Goal: Task Accomplishment & Management: Manage account settings

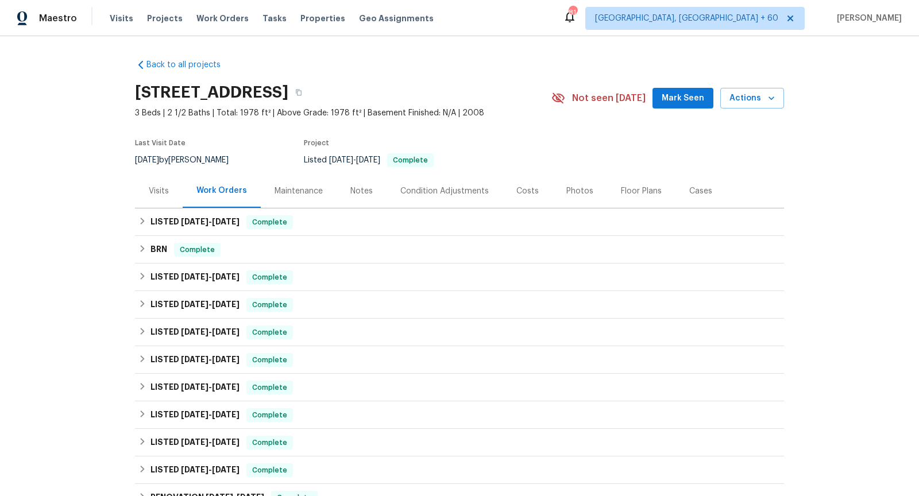
click at [165, 195] on div "Visits" at bounding box center [159, 191] width 20 height 11
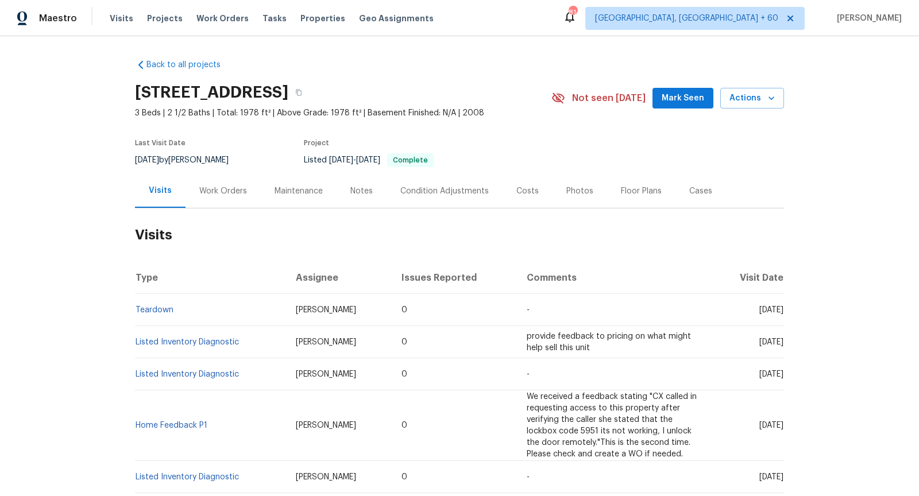
click at [213, 195] on div "Work Orders" at bounding box center [223, 191] width 48 height 11
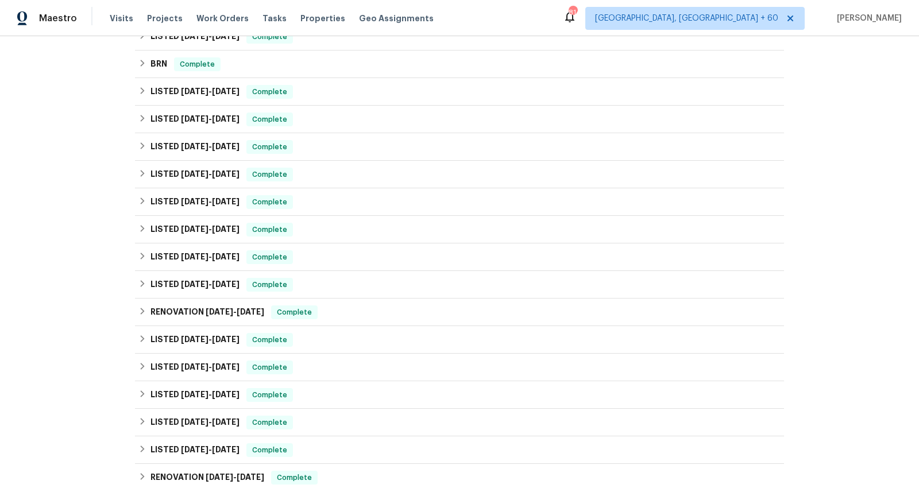
scroll to position [355, 0]
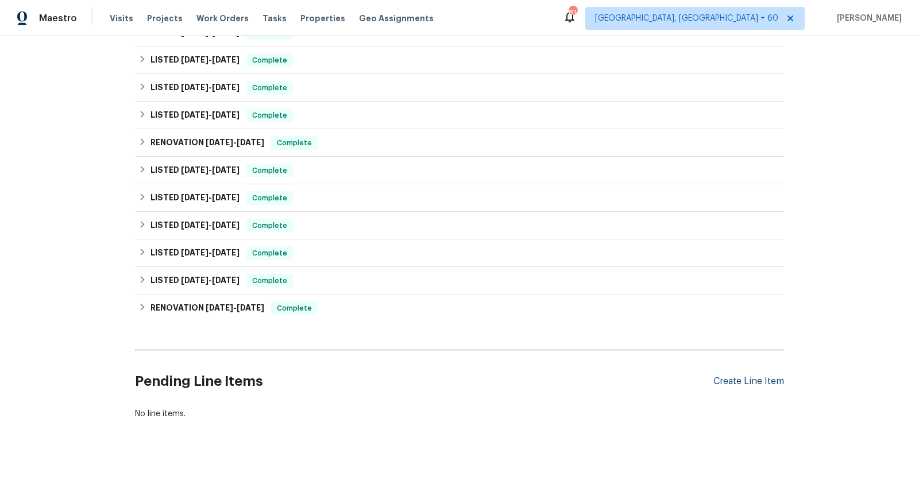
click at [723, 380] on div "Create Line Item" at bounding box center [748, 381] width 71 height 11
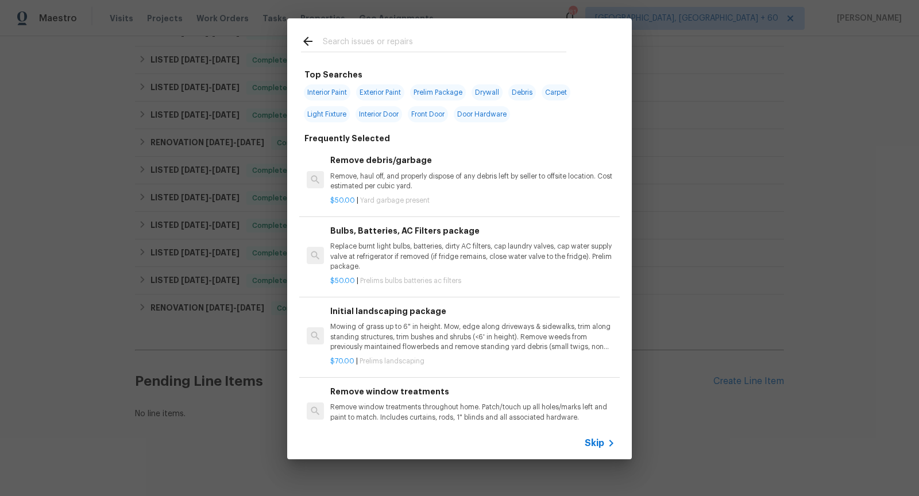
click at [598, 443] on span "Skip" at bounding box center [595, 443] width 20 height 11
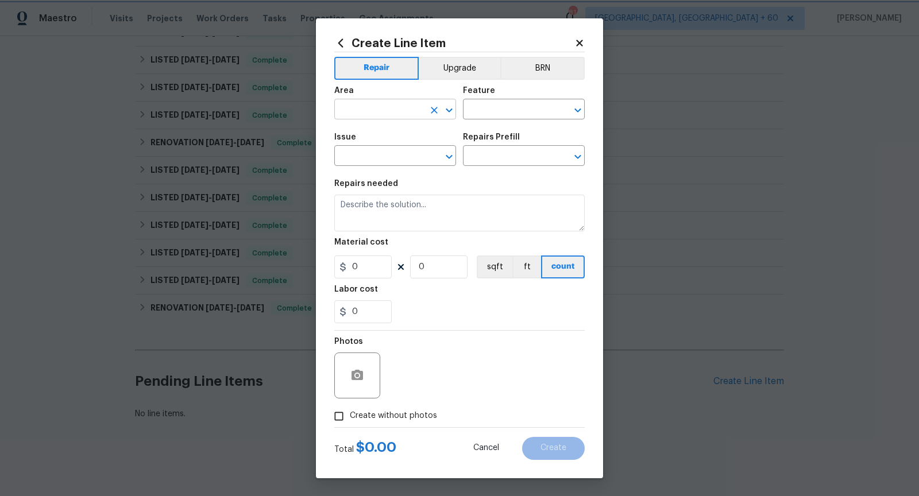
click at [447, 110] on icon "Open" at bounding box center [449, 111] width 6 height 4
type input "g"
click at [398, 159] on li "Exterior Overall" at bounding box center [395, 154] width 122 height 19
click at [579, 112] on icon "Open" at bounding box center [578, 110] width 14 height 14
type input "Exterior Overall"
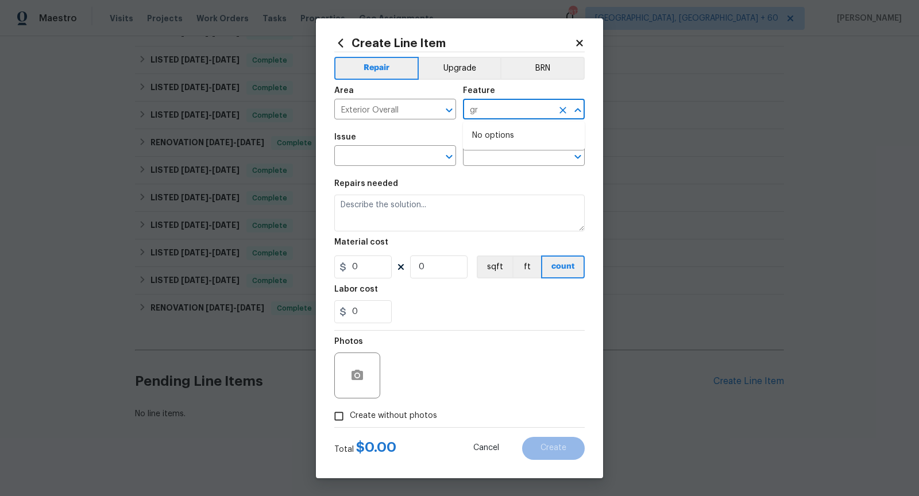
type input "g"
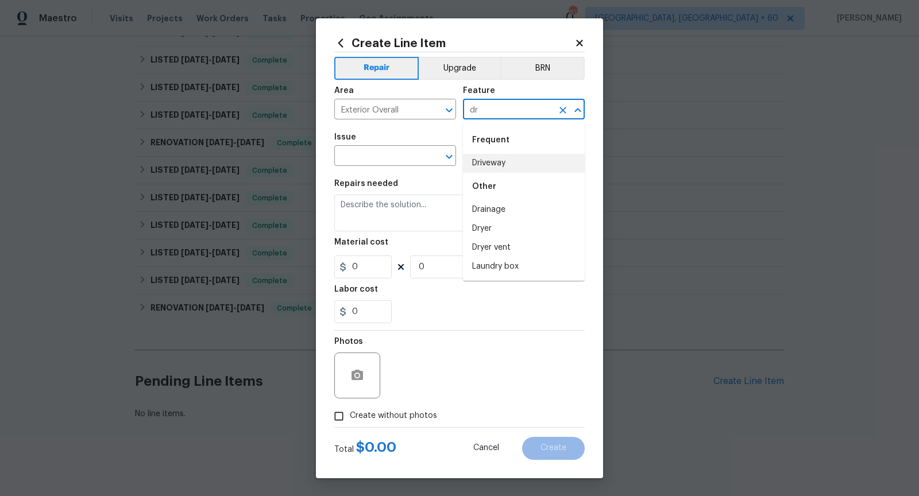
click at [527, 160] on li "Driveway" at bounding box center [524, 163] width 122 height 19
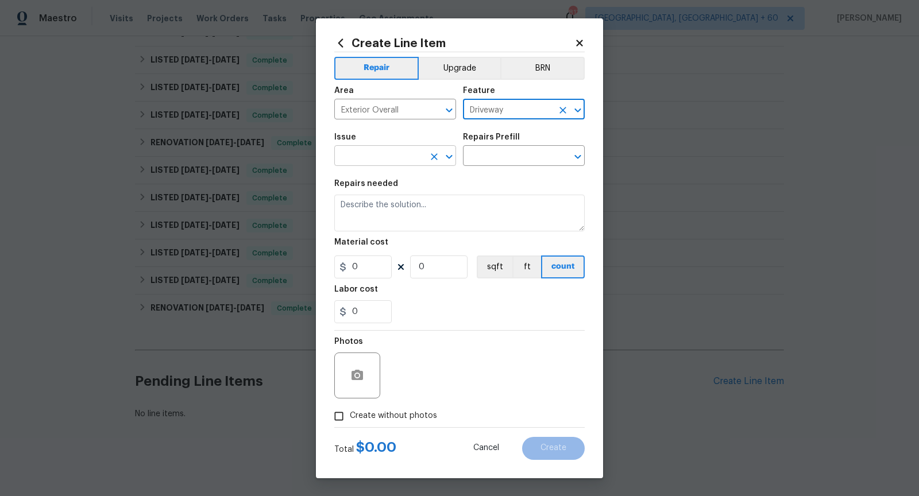
click at [447, 161] on icon "Open" at bounding box center [449, 157] width 14 height 14
type input "Driveway"
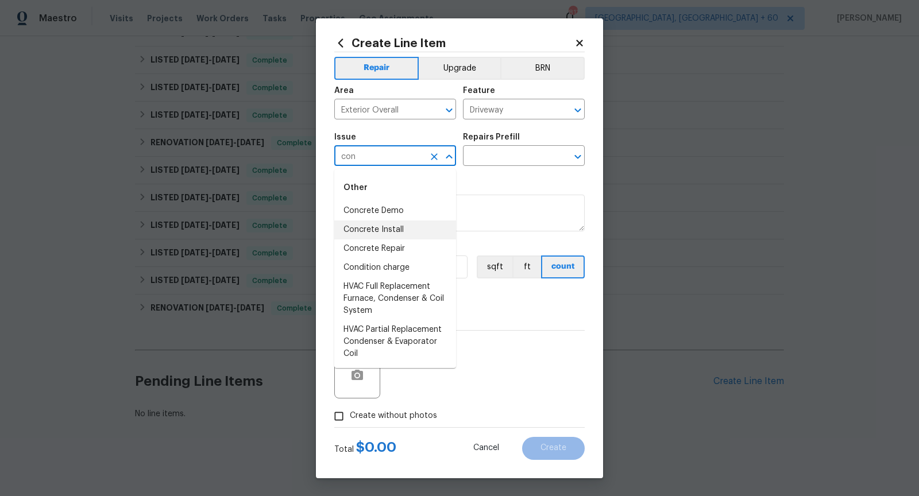
click at [363, 228] on li "Concrete Install" at bounding box center [395, 230] width 122 height 19
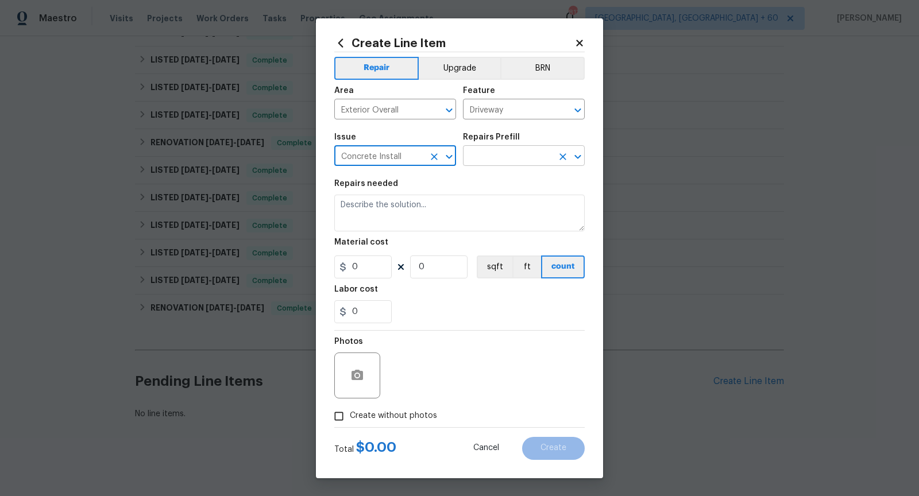
click at [578, 158] on icon "Open" at bounding box center [577, 157] width 6 height 4
type input "Concrete Install"
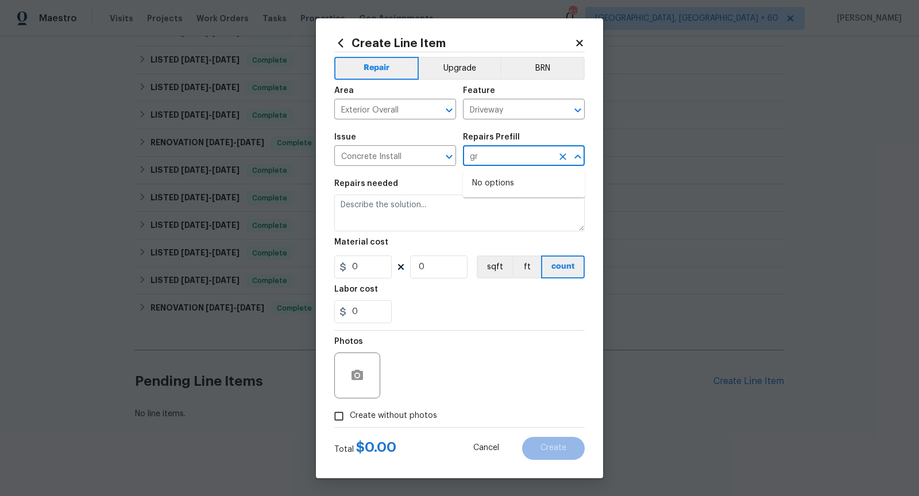
type input "g"
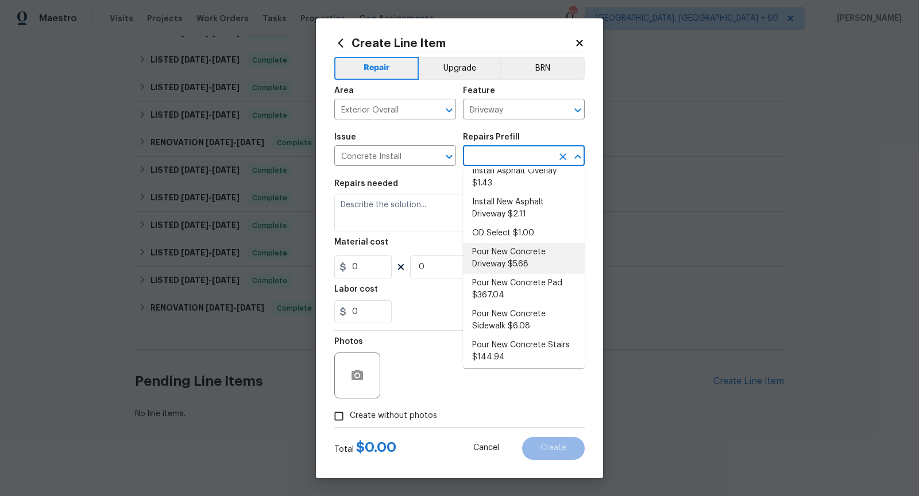
scroll to position [52, 0]
click at [551, 290] on li "Pour New Concrete Pad $367.04" at bounding box center [524, 287] width 122 height 31
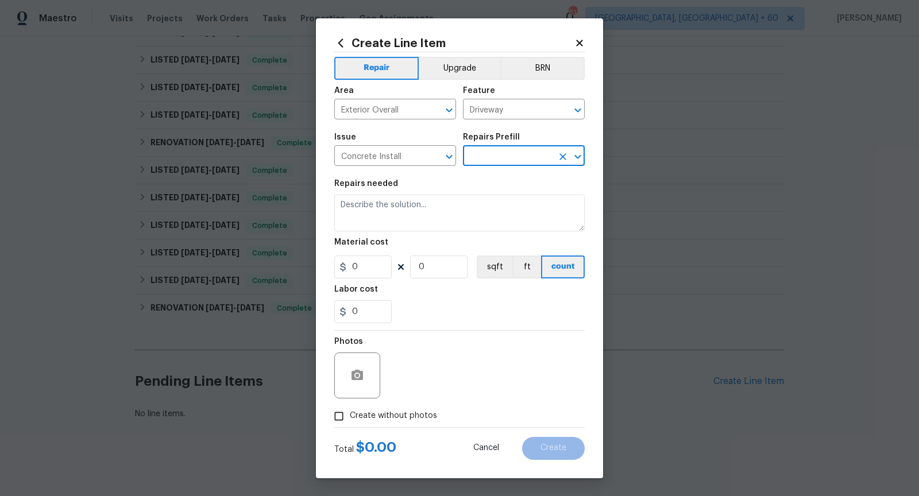
type input "Flatwork"
type input "Pour New Concrete Pad $367.04"
type textarea "Prep the area, backfill/compact as needed, form, reinforce and pour a new concr…"
type input "367.04"
type input "1"
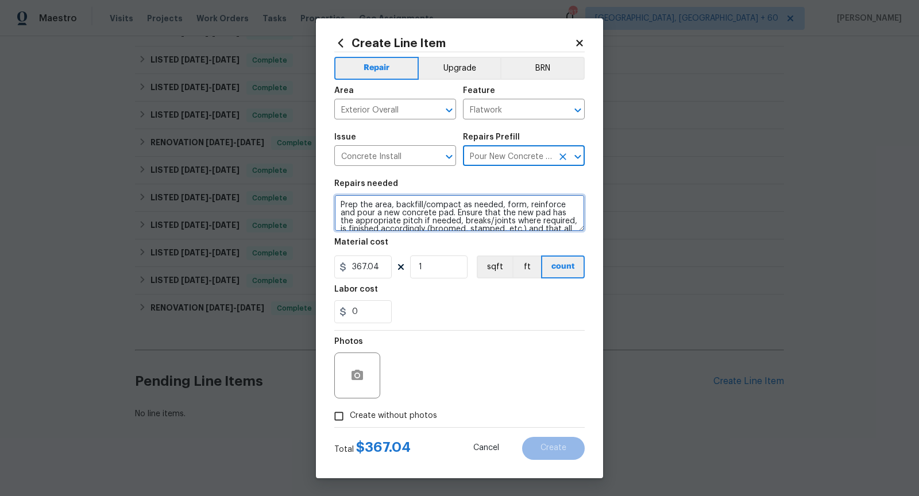
click at [447, 217] on textarea "Prep the area, backfill/compact as needed, form, reinforce and pour a new concr…" at bounding box center [459, 213] width 250 height 37
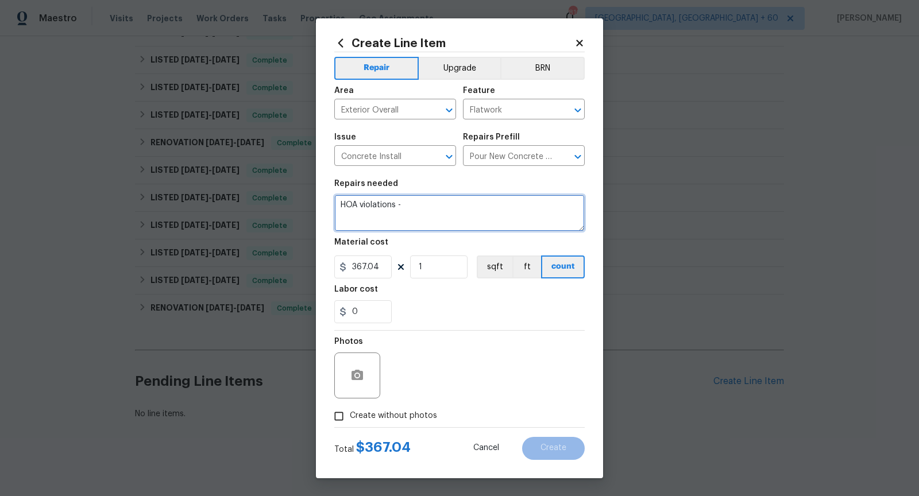
paste textarea "the gravel needs to be replaced with concrete"
type textarea "HOA violations - the gravel needs to be replaced with concrete"
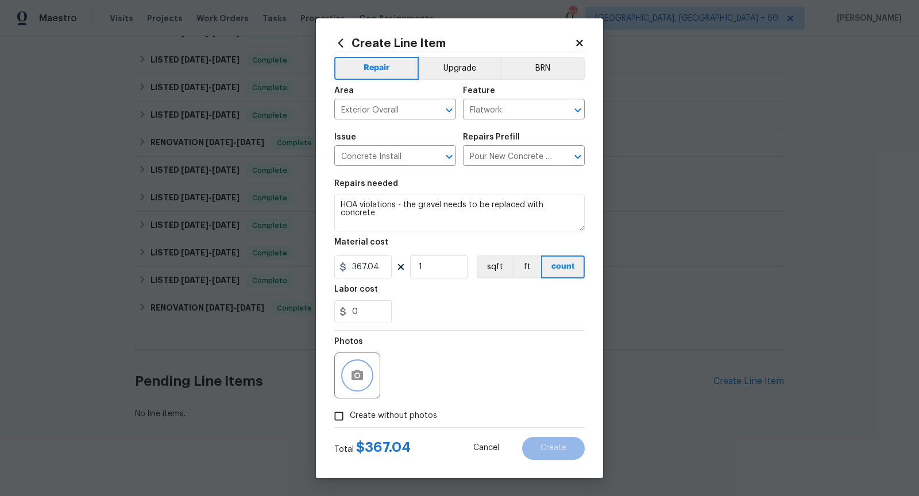
click at [364, 374] on icon "button" at bounding box center [357, 376] width 14 height 14
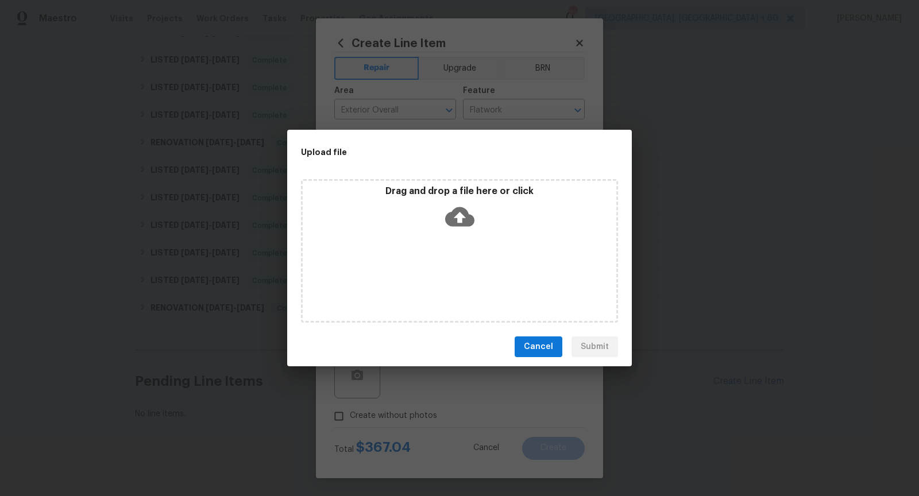
click at [450, 220] on icon at bounding box center [459, 217] width 29 height 20
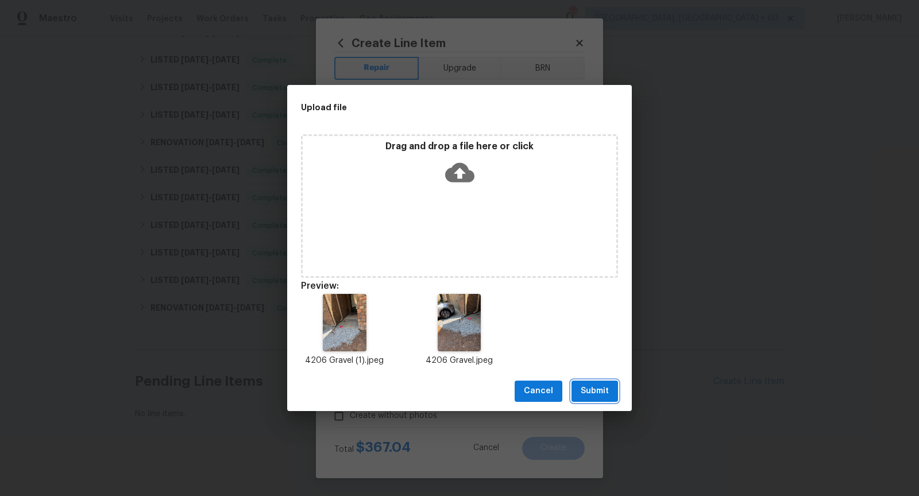
click at [606, 387] on span "Submit" at bounding box center [595, 391] width 28 height 14
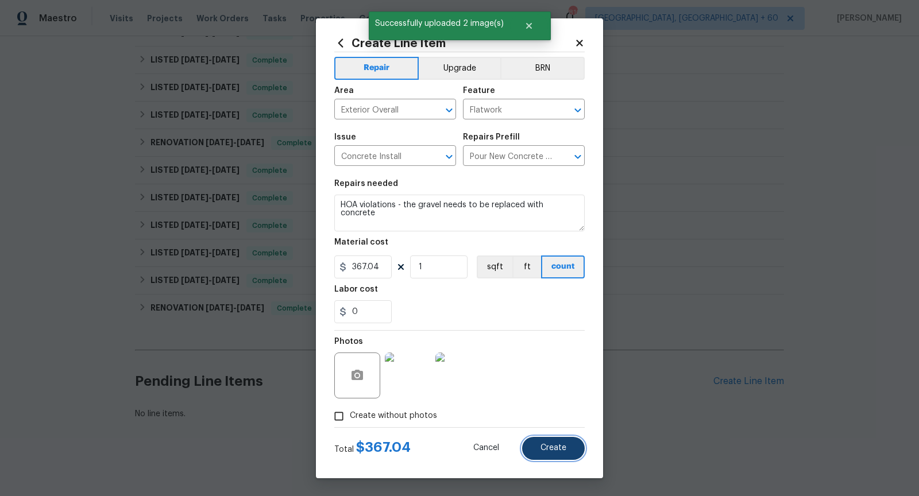
click at [554, 451] on span "Create" at bounding box center [553, 448] width 26 height 9
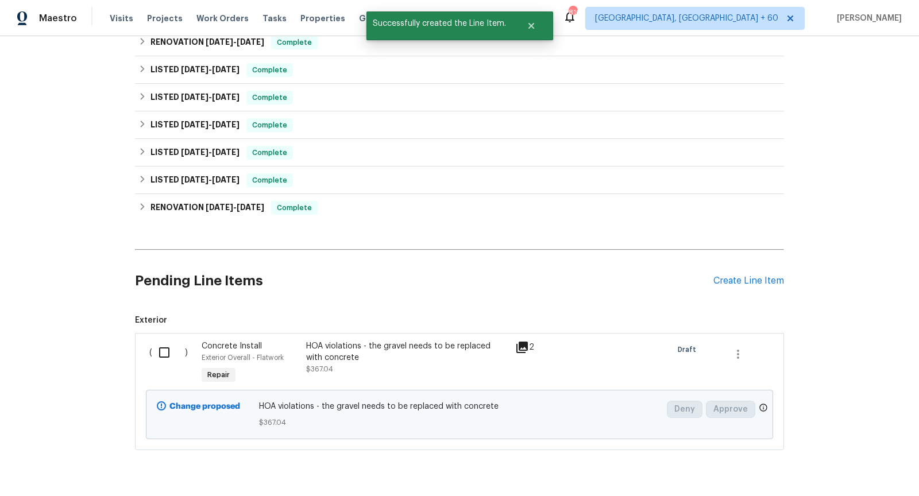
scroll to position [485, 0]
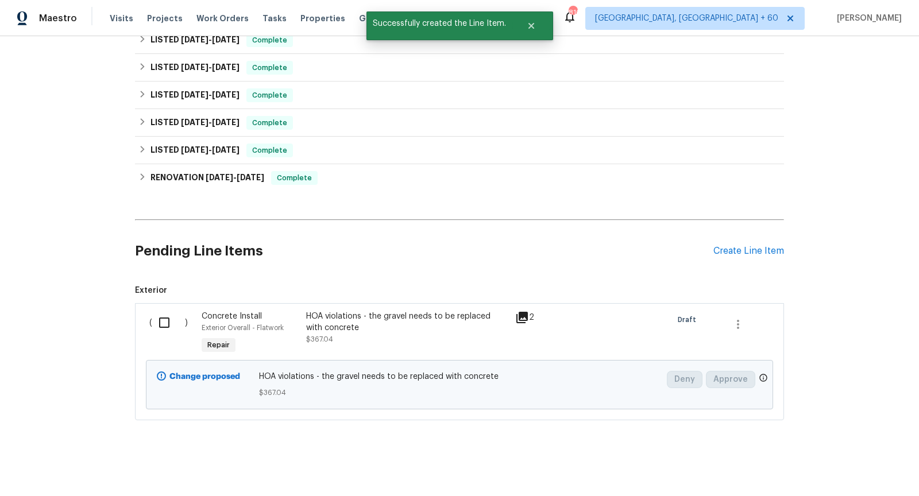
click at [166, 316] on input "checkbox" at bounding box center [168, 323] width 33 height 24
checkbox input "true"
click at [846, 465] on span "Create Work Order" at bounding box center [853, 468] width 76 height 14
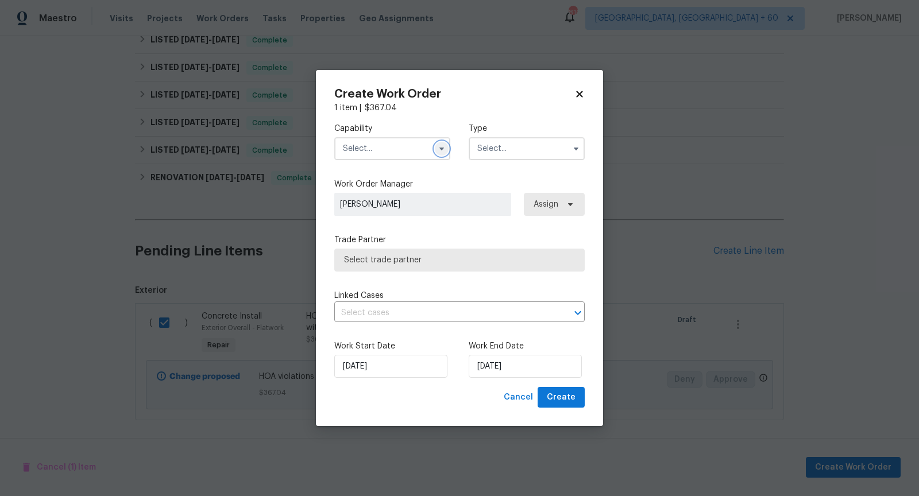
click at [441, 148] on icon "button" at bounding box center [441, 149] width 5 height 3
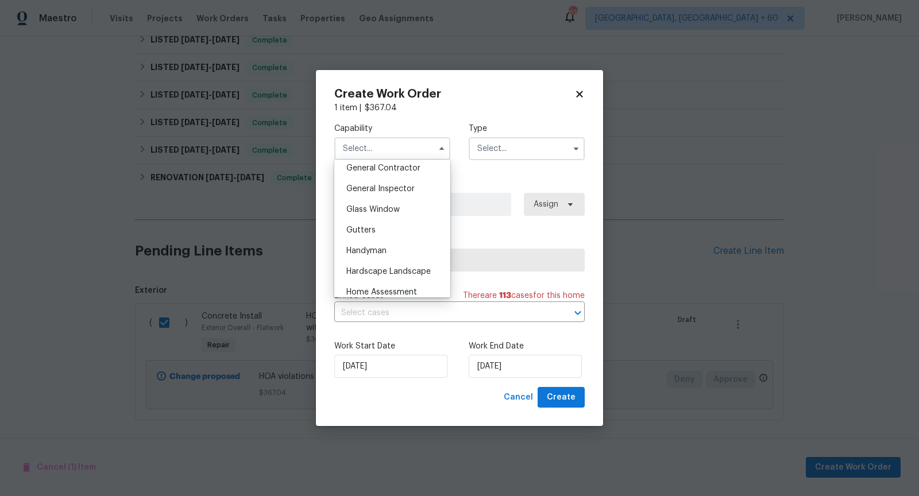
scroll to position [524, 0]
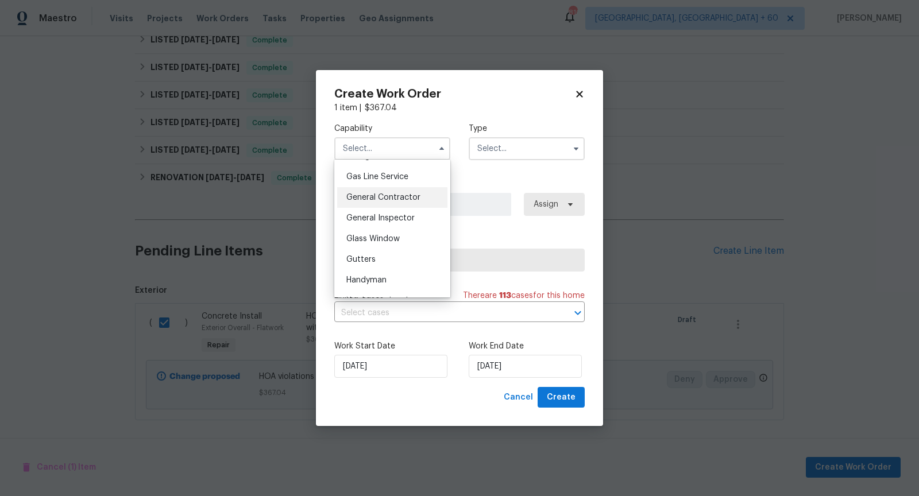
click at [382, 194] on span "General Contractor" at bounding box center [383, 198] width 74 height 8
type input "General Contractor"
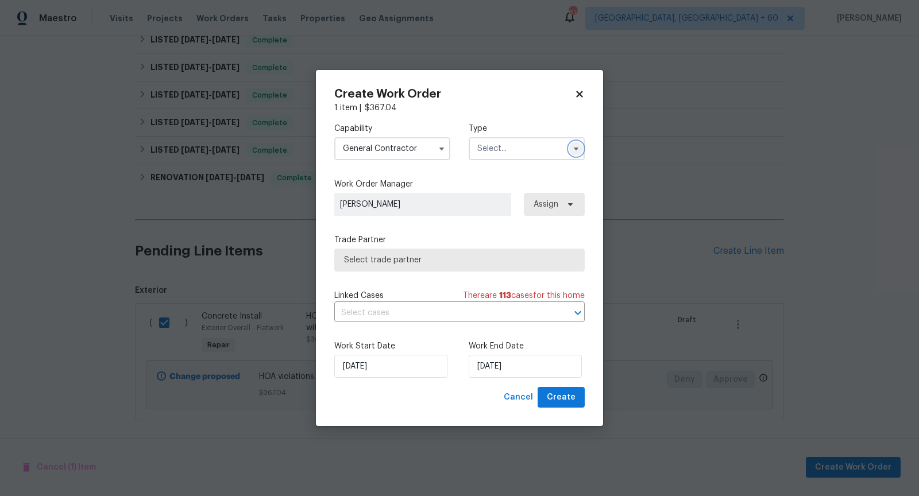
click at [579, 147] on icon "button" at bounding box center [575, 148] width 9 height 9
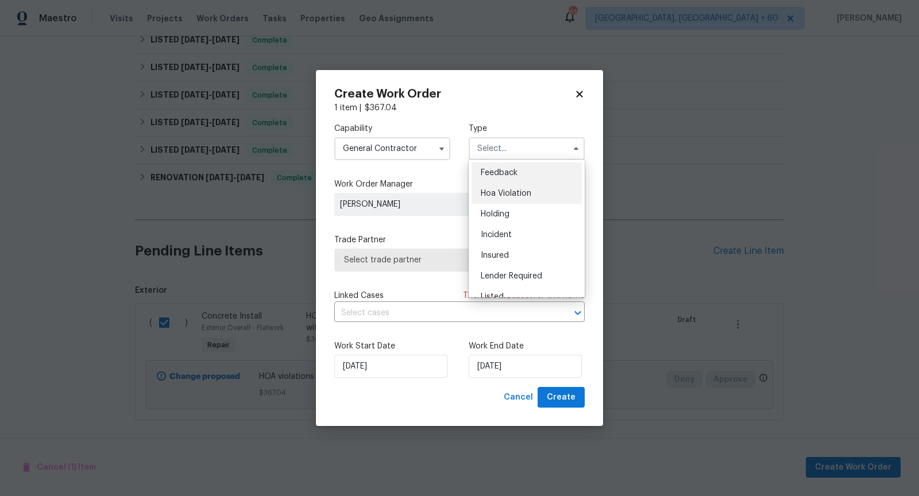
click at [531, 196] on span "Hoa Violation" at bounding box center [506, 194] width 51 height 8
type input "Hoa Violation"
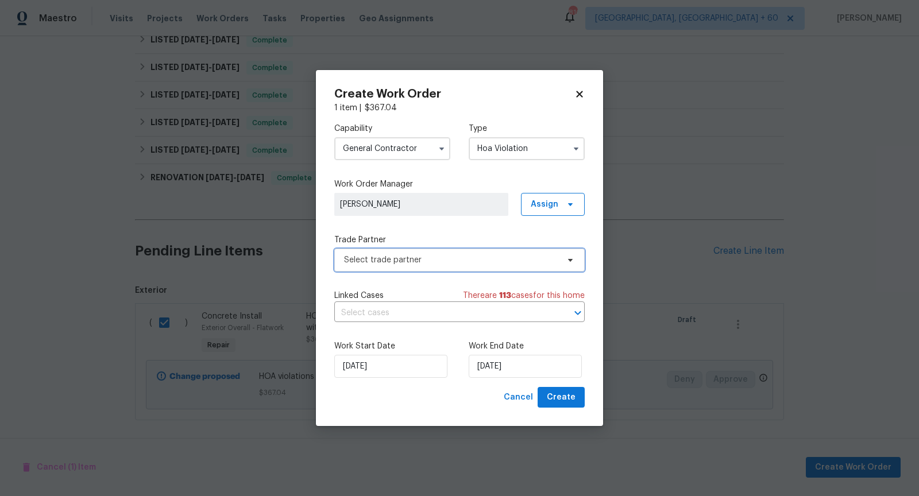
click at [449, 257] on span "Select trade partner" at bounding box center [451, 259] width 214 height 11
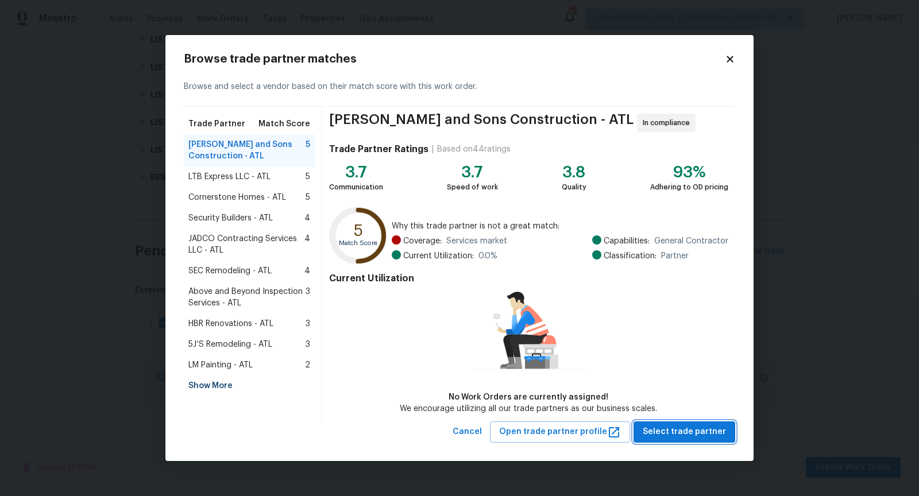
click at [675, 429] on span "Select trade partner" at bounding box center [684, 432] width 83 height 14
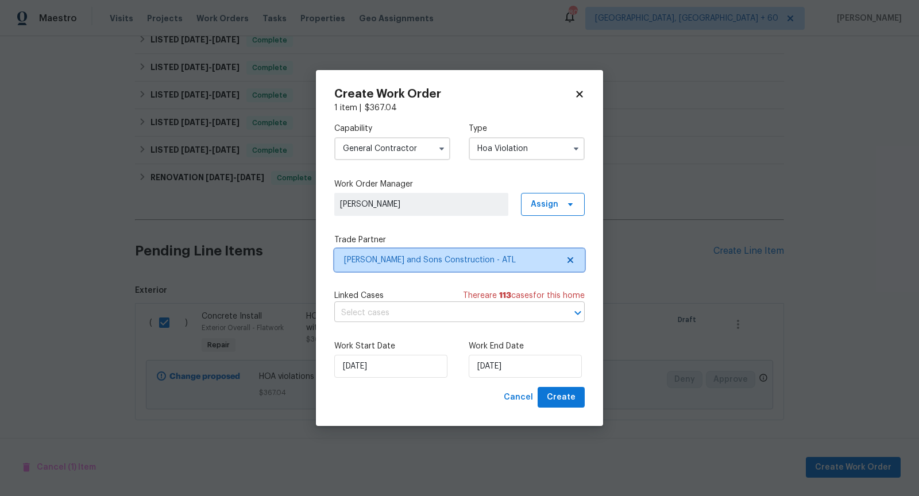
click at [569, 316] on div at bounding box center [570, 313] width 30 height 16
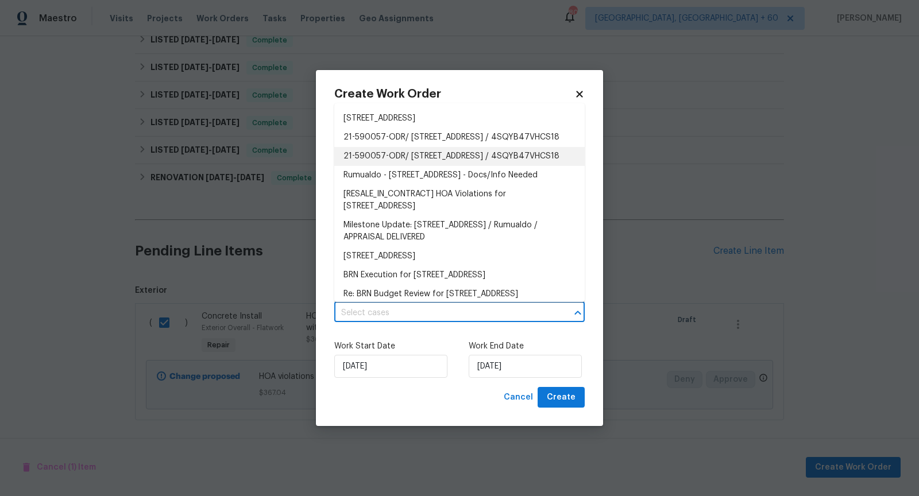
scroll to position [391, 0]
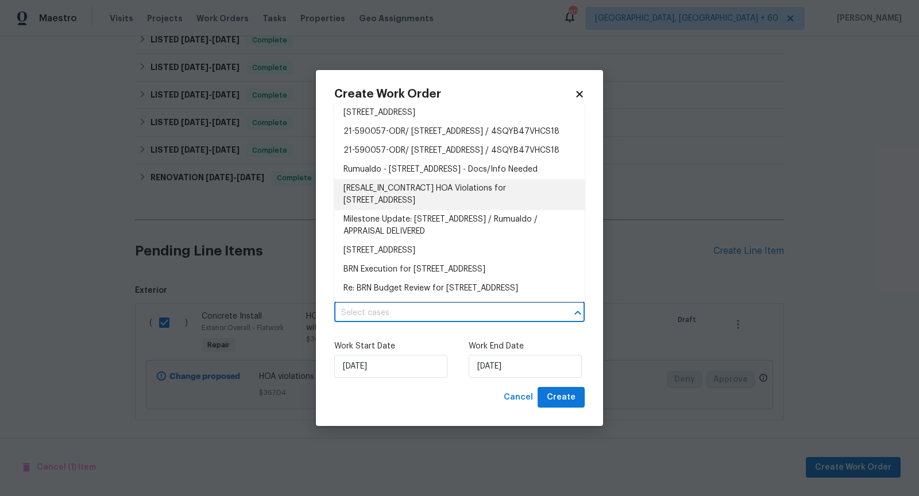
click at [457, 210] on li "[RESALE_IN_CONTRACT] HOA Violations for [STREET_ADDRESS]" at bounding box center [459, 194] width 250 height 31
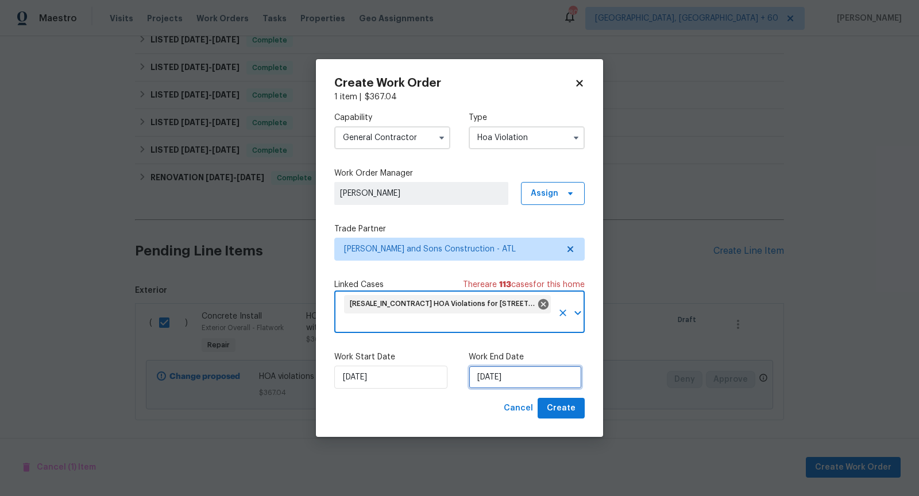
click at [506, 380] on input "[DATE]" at bounding box center [525, 377] width 113 height 23
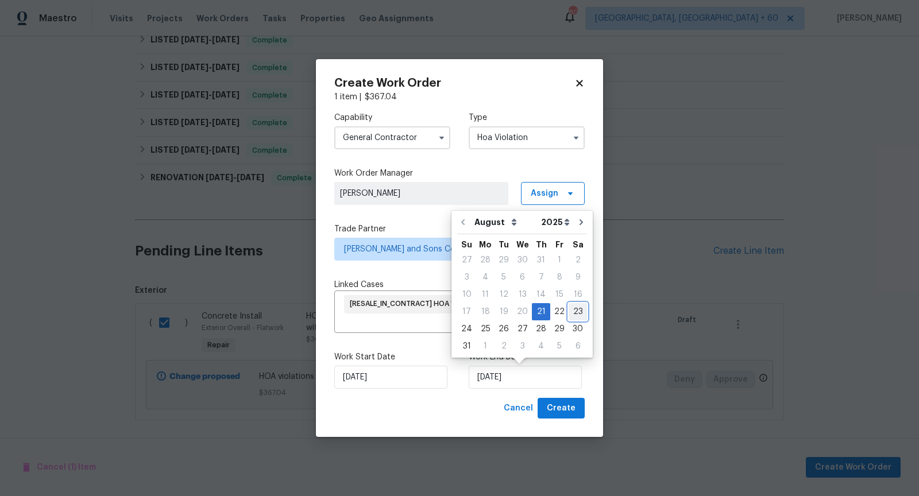
click at [573, 310] on div "23" at bounding box center [578, 312] width 18 height 16
type input "[DATE]"
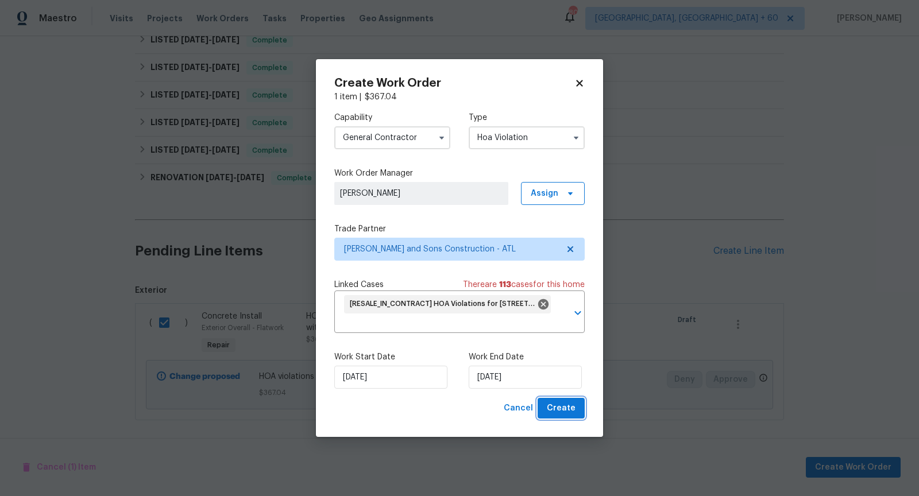
click at [563, 417] on button "Create" at bounding box center [561, 408] width 47 height 21
checkbox input "false"
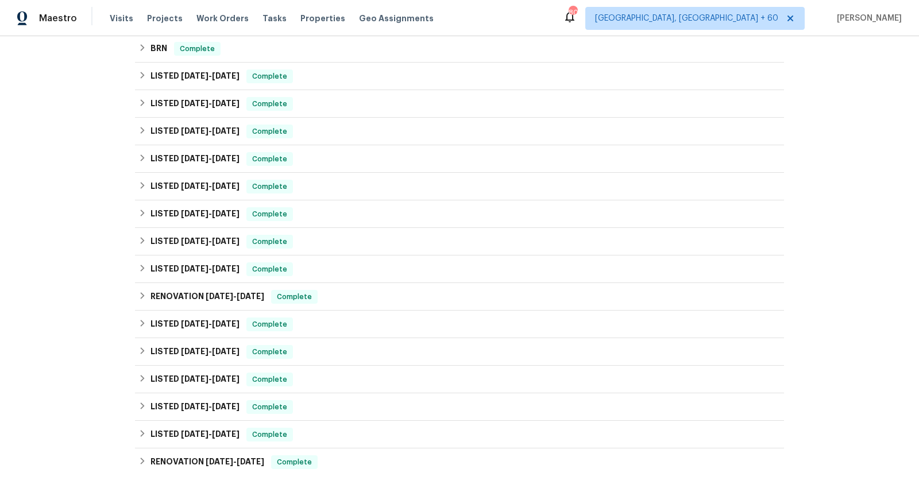
scroll to position [0, 0]
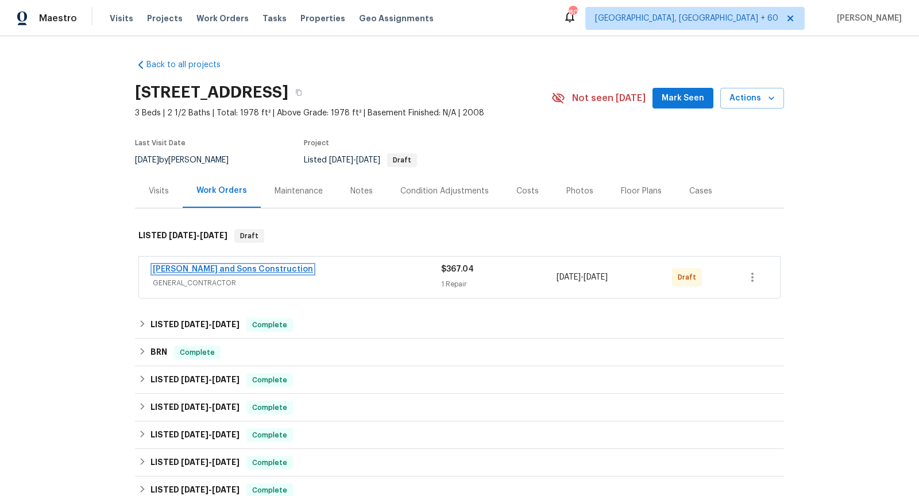
click at [231, 266] on link "[PERSON_NAME] and Sons Construction" at bounding box center [233, 269] width 160 height 8
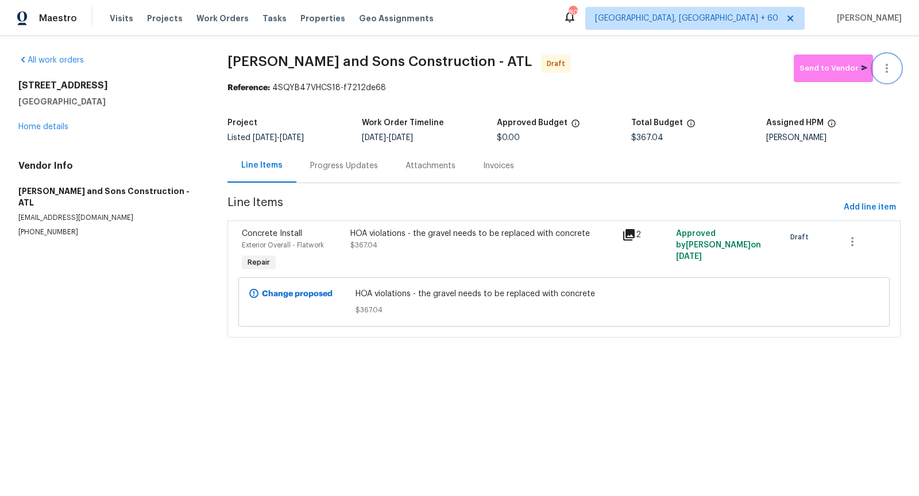
click at [888, 80] on button "button" at bounding box center [887, 69] width 28 height 28
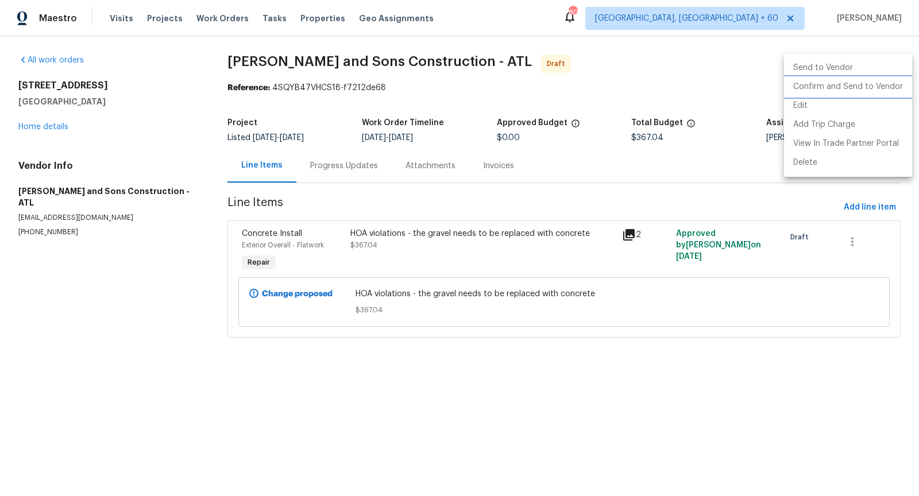
click at [817, 88] on li "Confirm and Send to Vendor" at bounding box center [848, 87] width 128 height 19
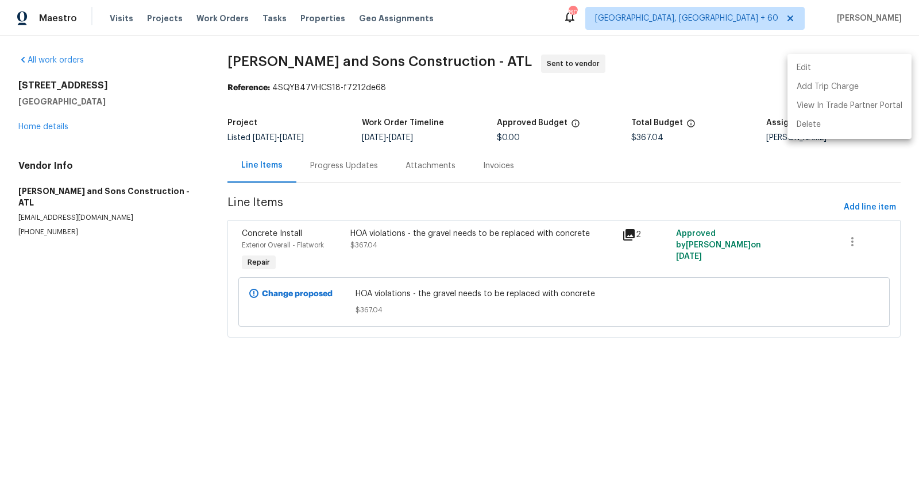
click at [352, 172] on div at bounding box center [459, 248] width 919 height 496
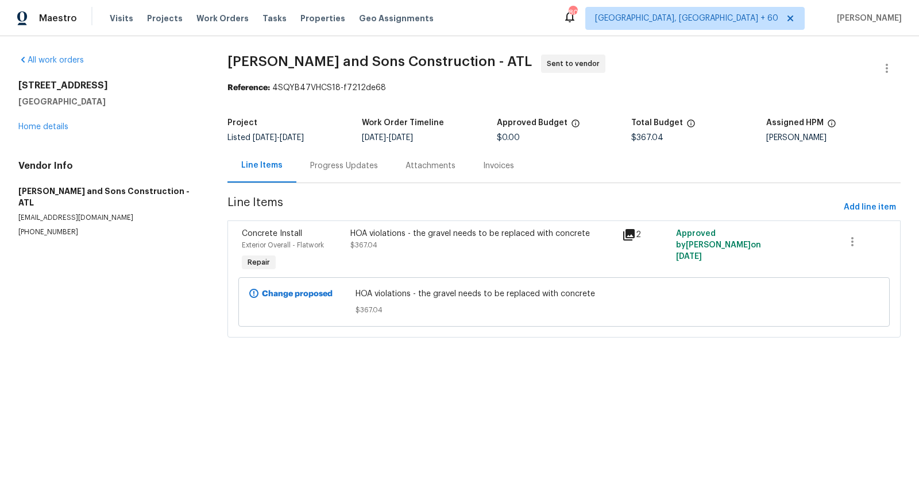
click at [337, 169] on div "Progress Updates" at bounding box center [344, 165] width 68 height 11
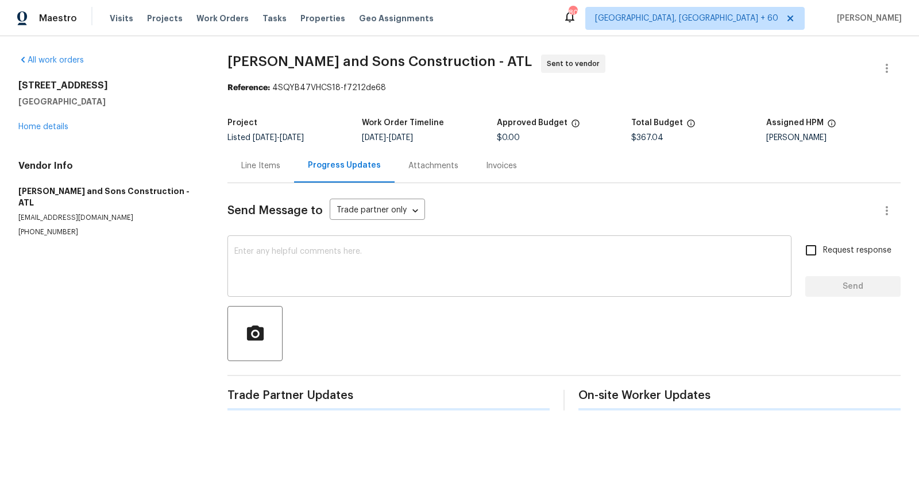
click at [338, 288] on div "x ​" at bounding box center [509, 267] width 564 height 59
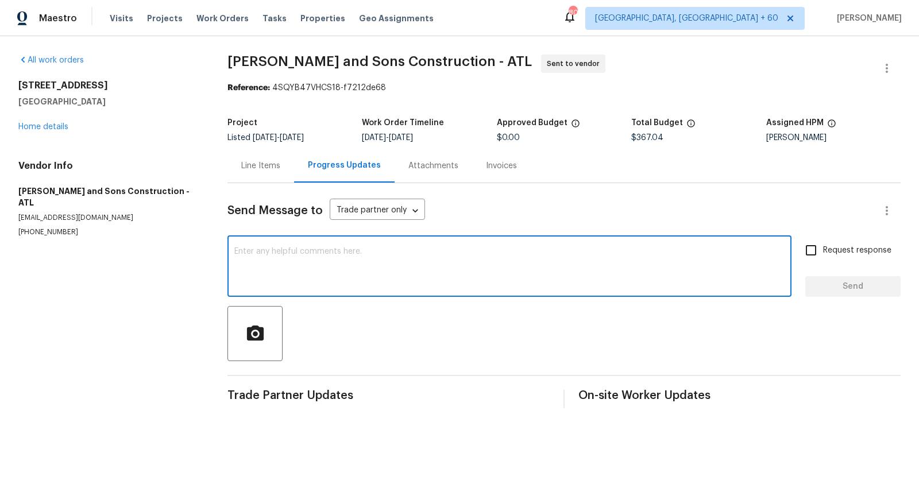
paste textarea "Hi, I'm Pranesh from Opendoor. Just wanted to check if you received the workord…"
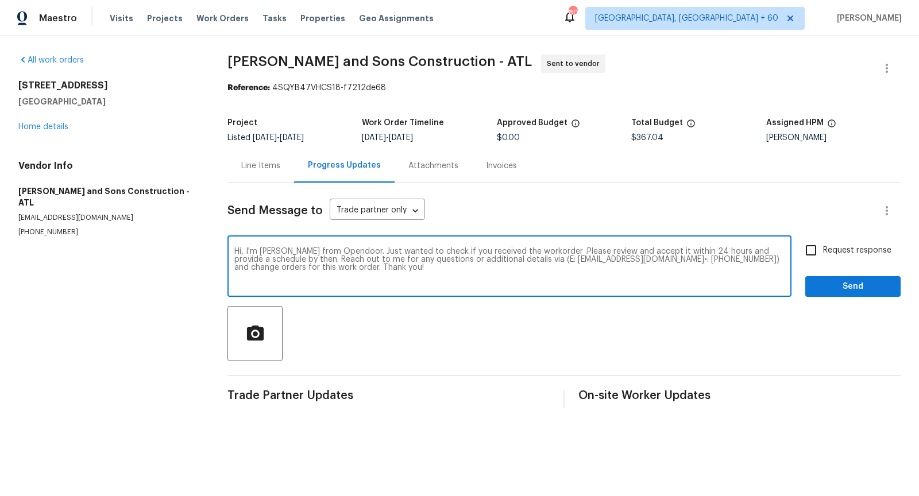
type textarea "Hi, I'm Pranesh from Opendoor. Just wanted to check if you received the workord…"
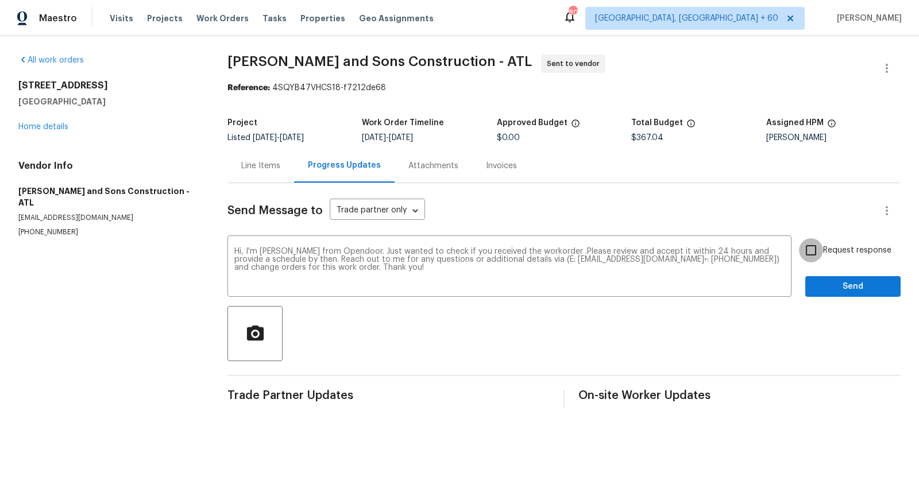
click at [806, 247] on input "Request response" at bounding box center [811, 250] width 24 height 24
checkbox input "true"
click at [832, 280] on span "Send" at bounding box center [852, 287] width 77 height 14
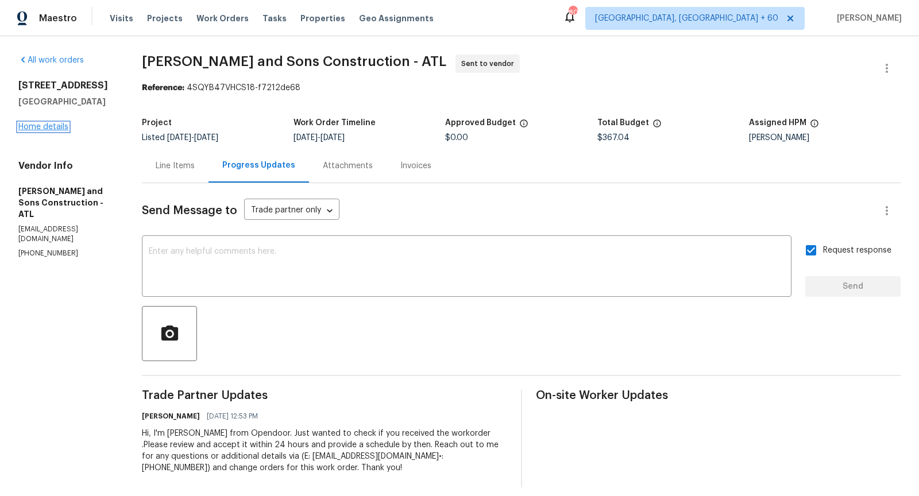
click at [54, 131] on link "Home details" at bounding box center [43, 127] width 50 height 8
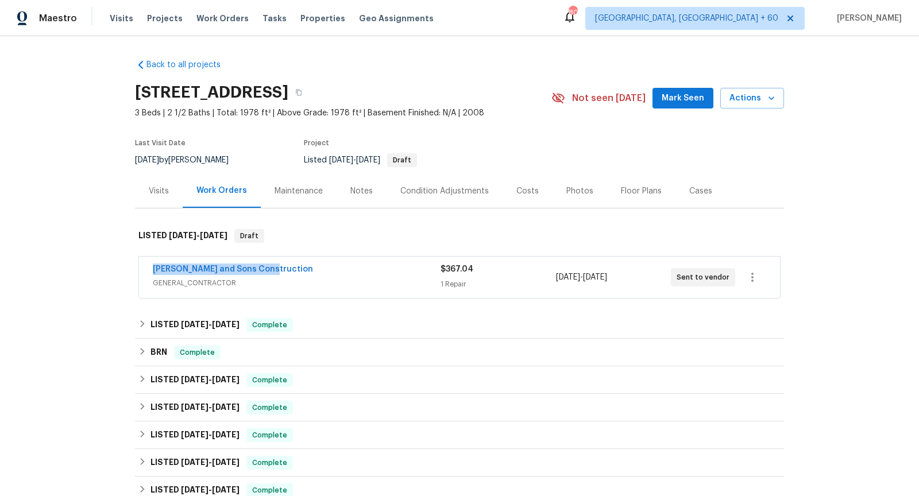
drag, startPoint x: 270, startPoint y: 269, endPoint x: 151, endPoint y: 268, distance: 119.5
click at [151, 268] on div "Reyes and Sons Construction GENERAL_CONTRACTOR $367.04 1 Repair 8/21/2025 - 8/2…" at bounding box center [459, 277] width 641 height 41
copy link "[PERSON_NAME] and Sons Construction"
